Goal: Check status: Check status

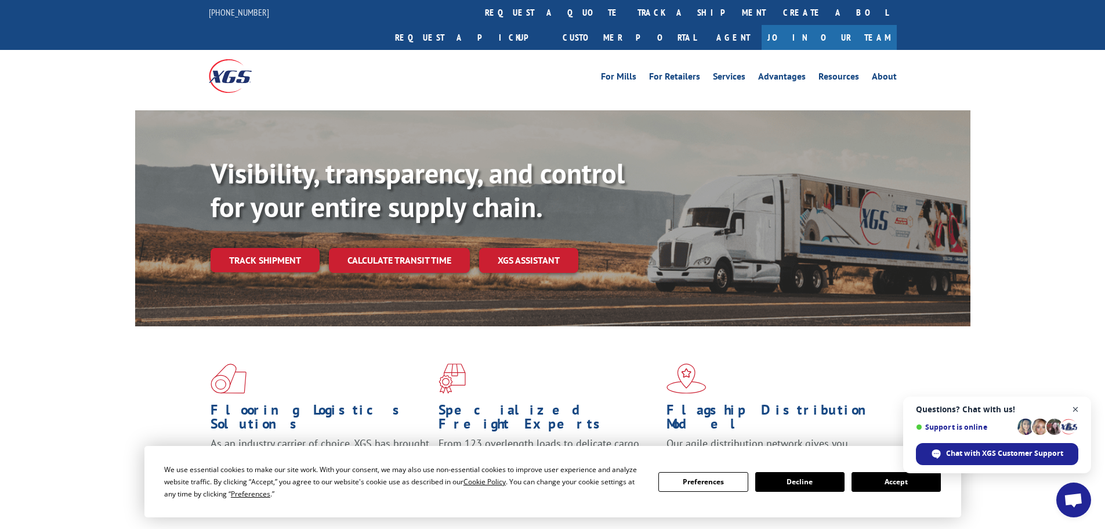
click at [1075, 413] on span "Close chat" at bounding box center [1076, 409] width 15 height 15
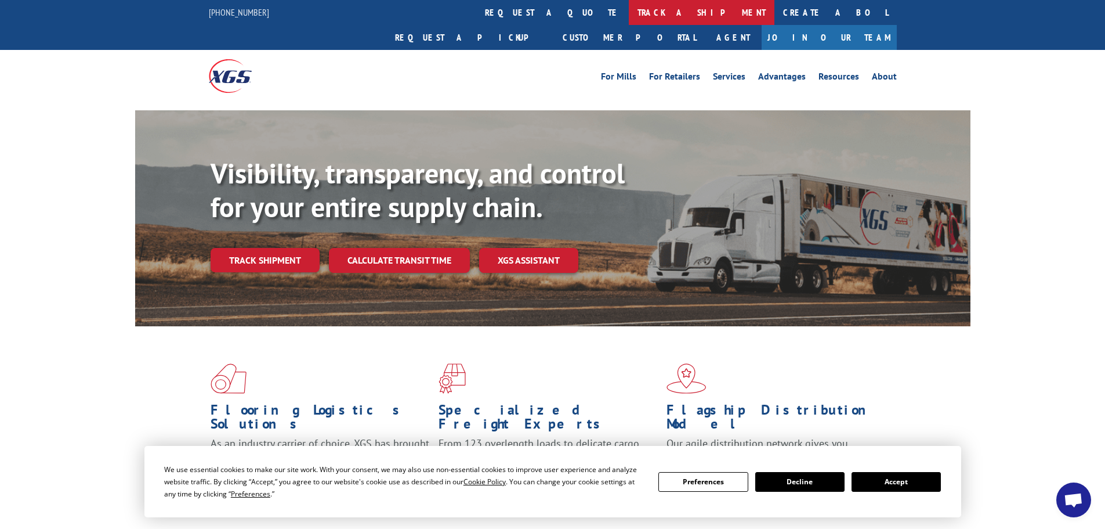
click at [629, 6] on link "track a shipment" at bounding box center [702, 12] width 146 height 25
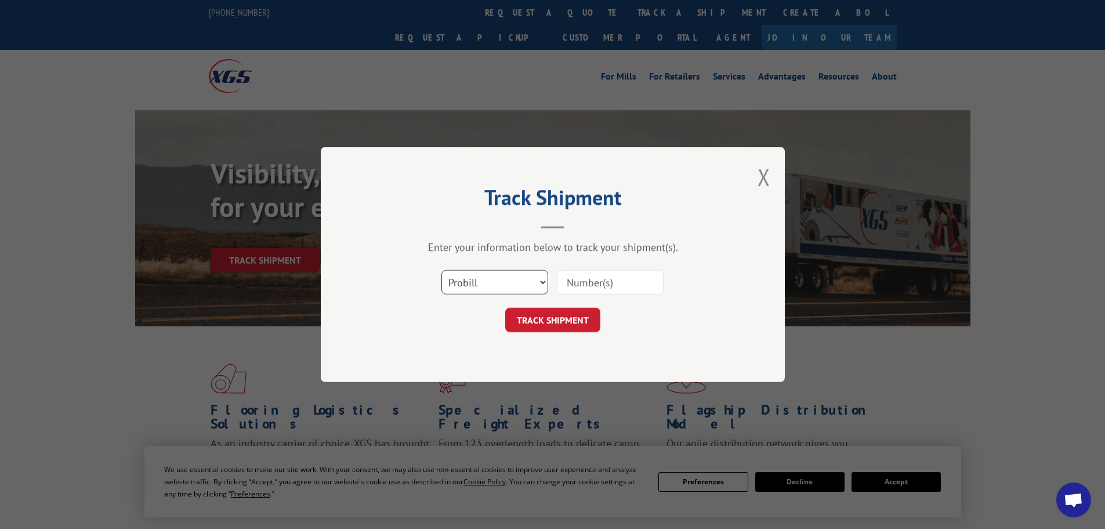
click at [514, 279] on select "Select category... Probill BOL PO" at bounding box center [495, 282] width 107 height 24
click at [612, 293] on input at bounding box center [610, 282] width 107 height 24
paste input "17515992"
type input "17515992"
click at [570, 317] on button "TRACK SHIPMENT" at bounding box center [552, 320] width 95 height 24
